Goal: Navigation & Orientation: Go to known website

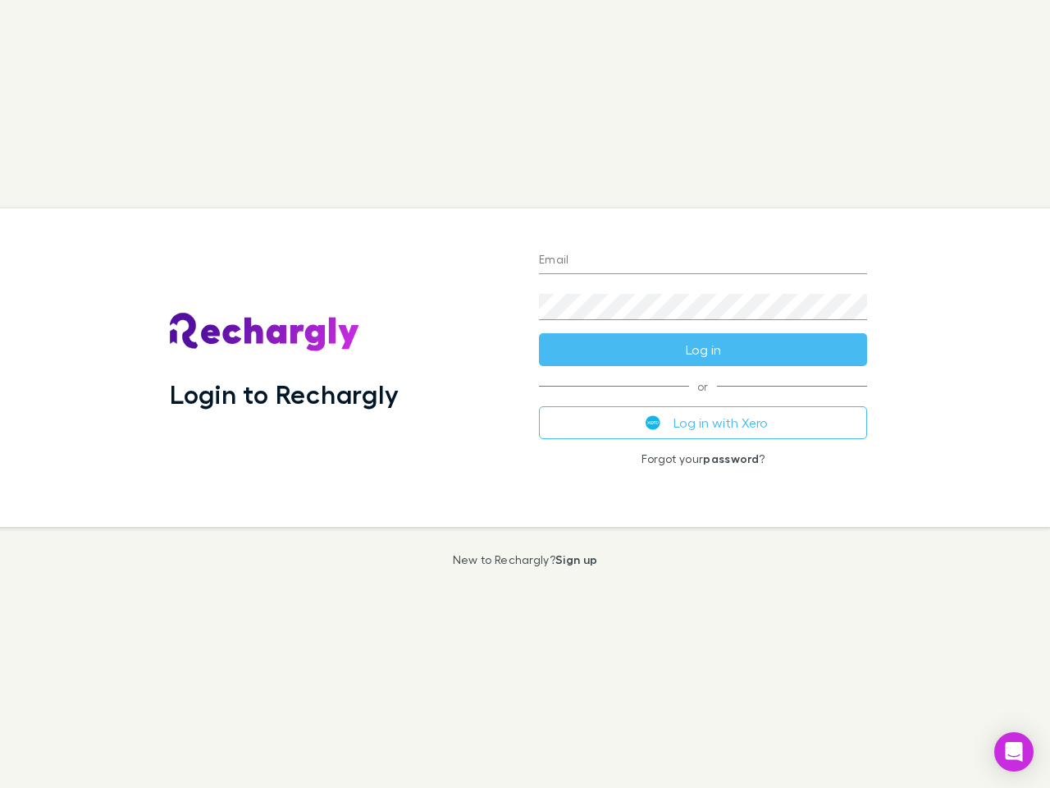
click at [525, 394] on div "Login to Rechargly" at bounding box center [341, 367] width 369 height 318
click at [703, 261] on input "Email" at bounding box center [703, 261] width 328 height 26
click at [703, 349] on form "Email Password Log in" at bounding box center [703, 300] width 328 height 131
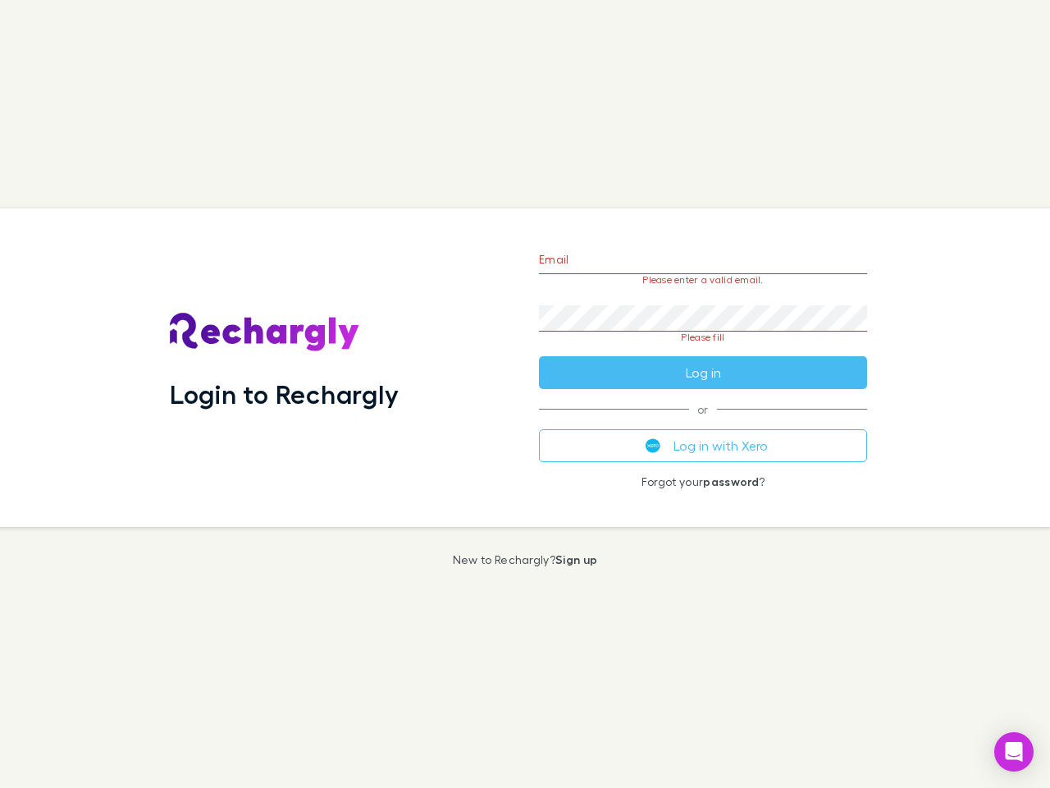
click at [703, 423] on div "Email Please enter a valid email. Password Please fill Log in or Log in with Xe…" at bounding box center [703, 367] width 354 height 318
click at [1014, 751] on icon "Open Intercom Messenger" at bounding box center [1014, 752] width 17 height 20
